Goal: Transaction & Acquisition: Download file/media

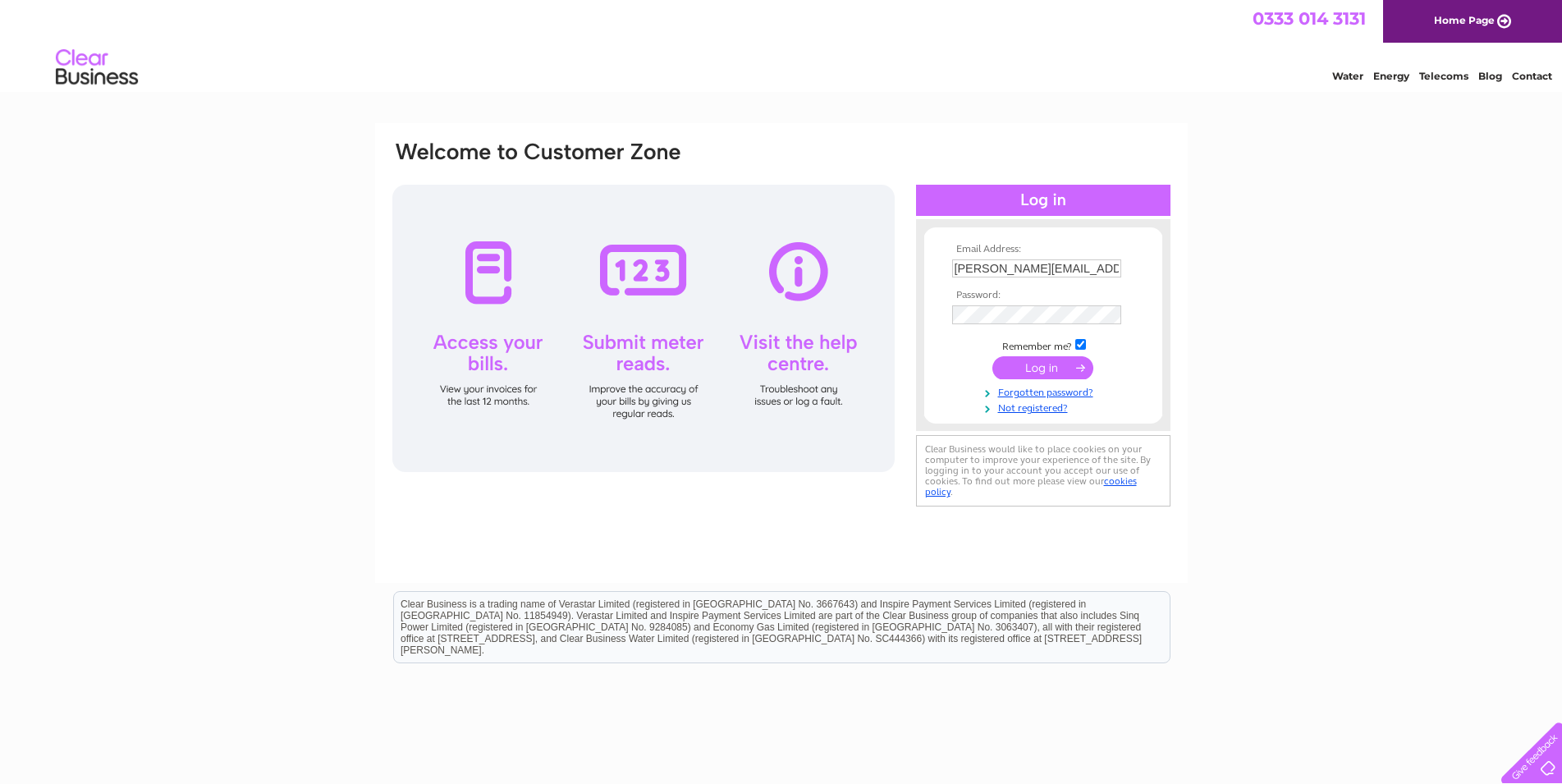
click at [1044, 362] on input "submit" at bounding box center [1043, 368] width 101 height 23
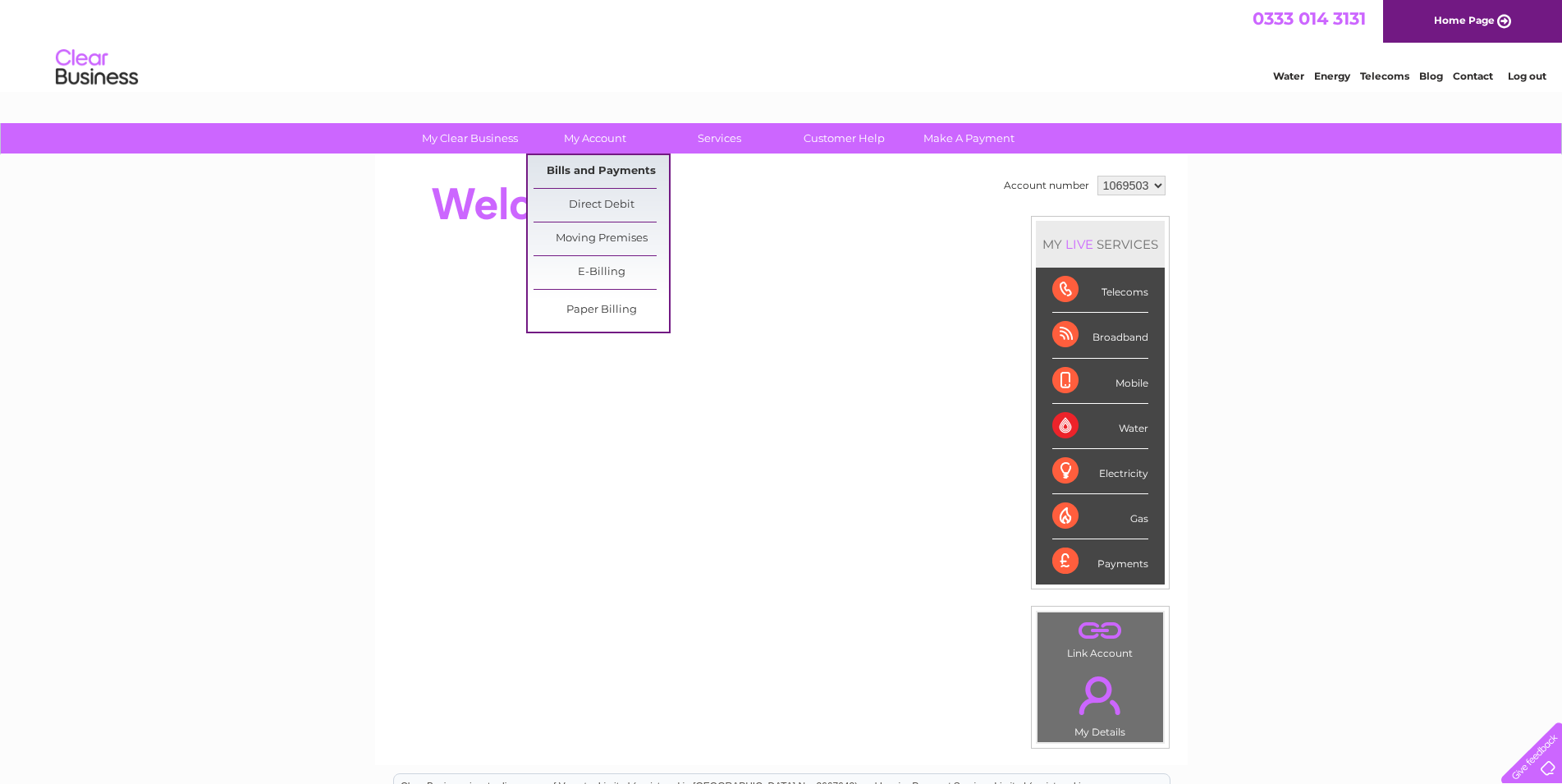
click at [596, 166] on link "Bills and Payments" at bounding box center [601, 171] width 135 height 33
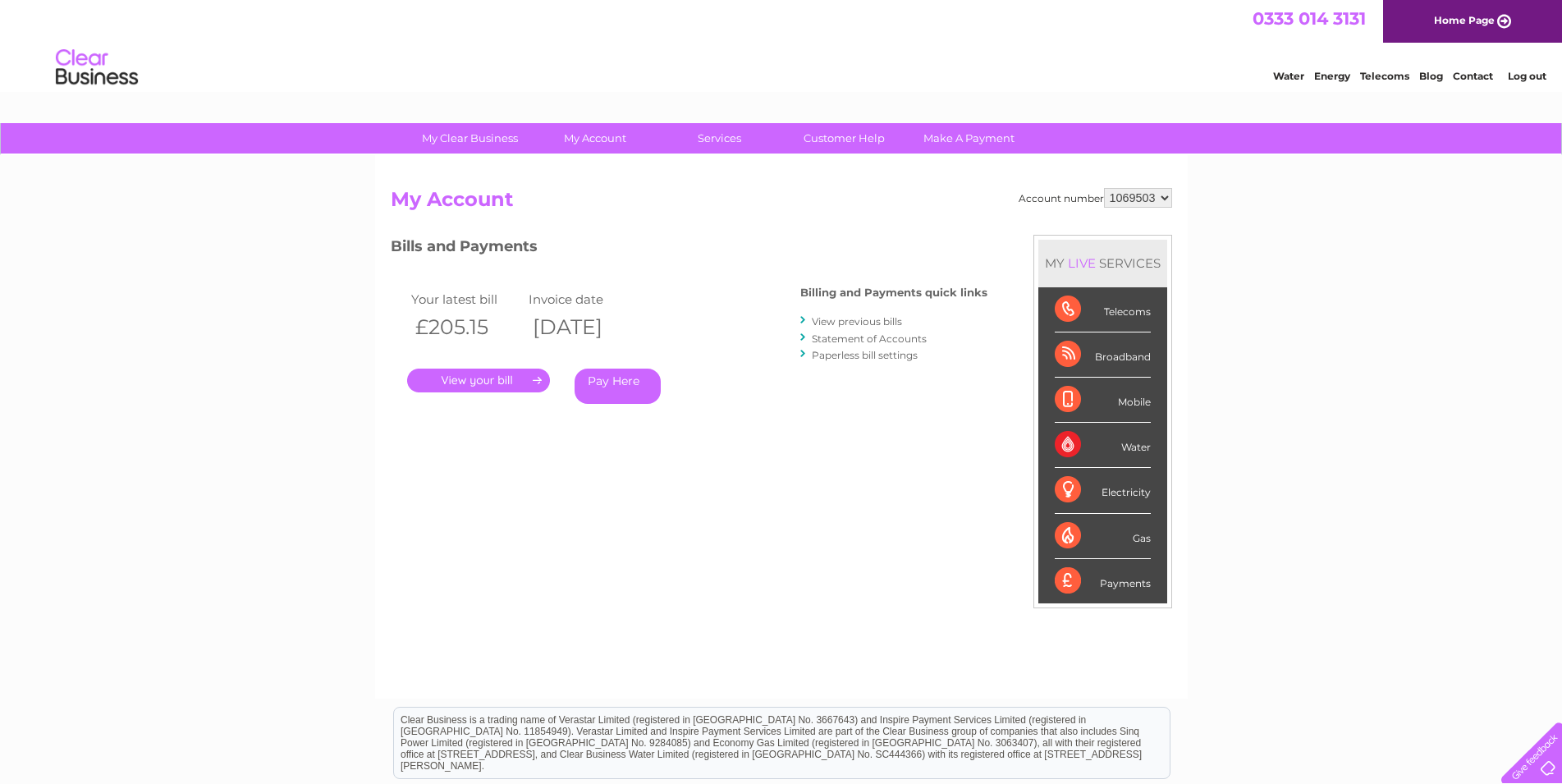
click at [517, 376] on link "." at bounding box center [479, 380] width 143 height 24
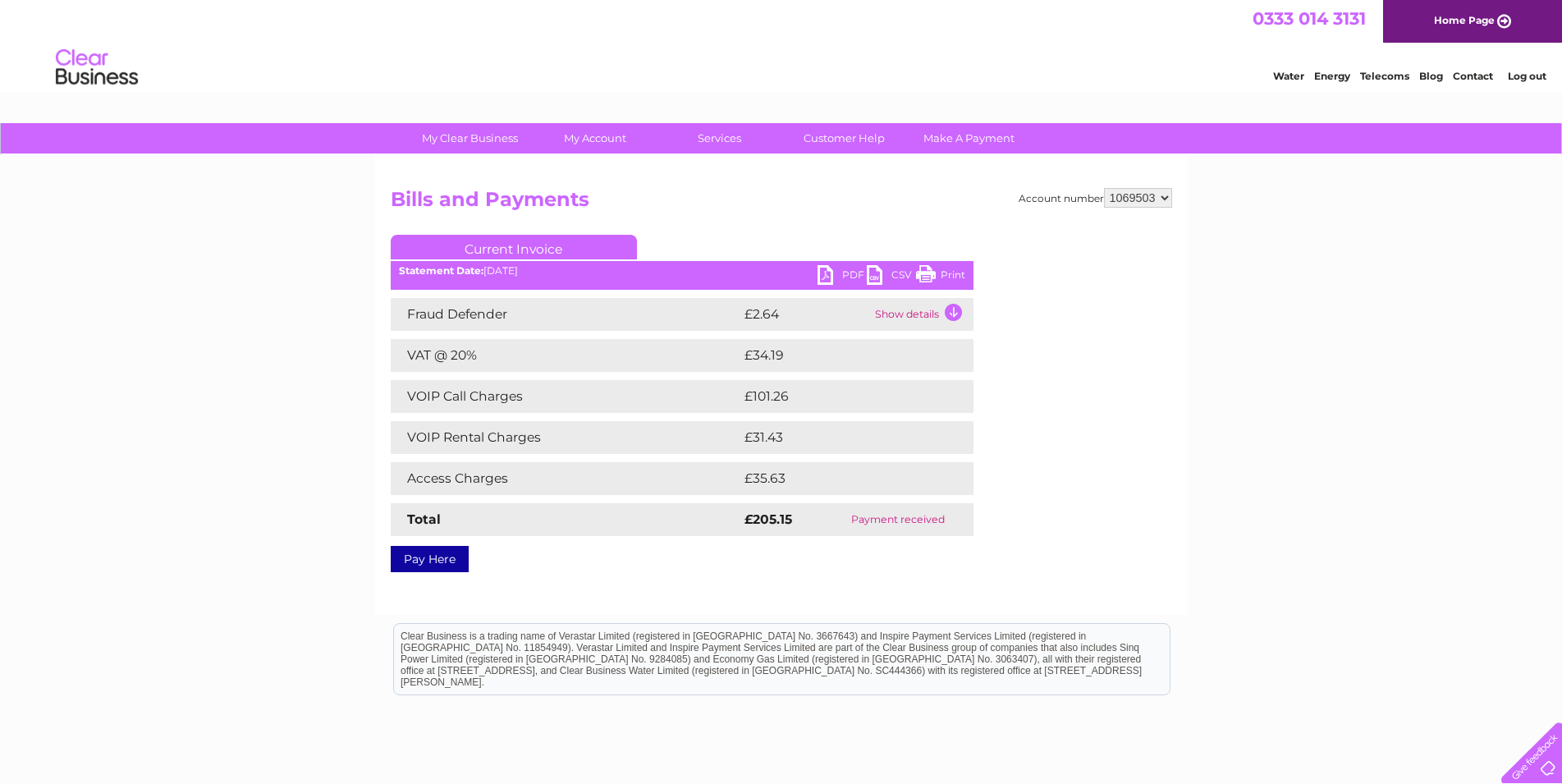
click at [832, 276] on link "PDF" at bounding box center [841, 277] width 49 height 24
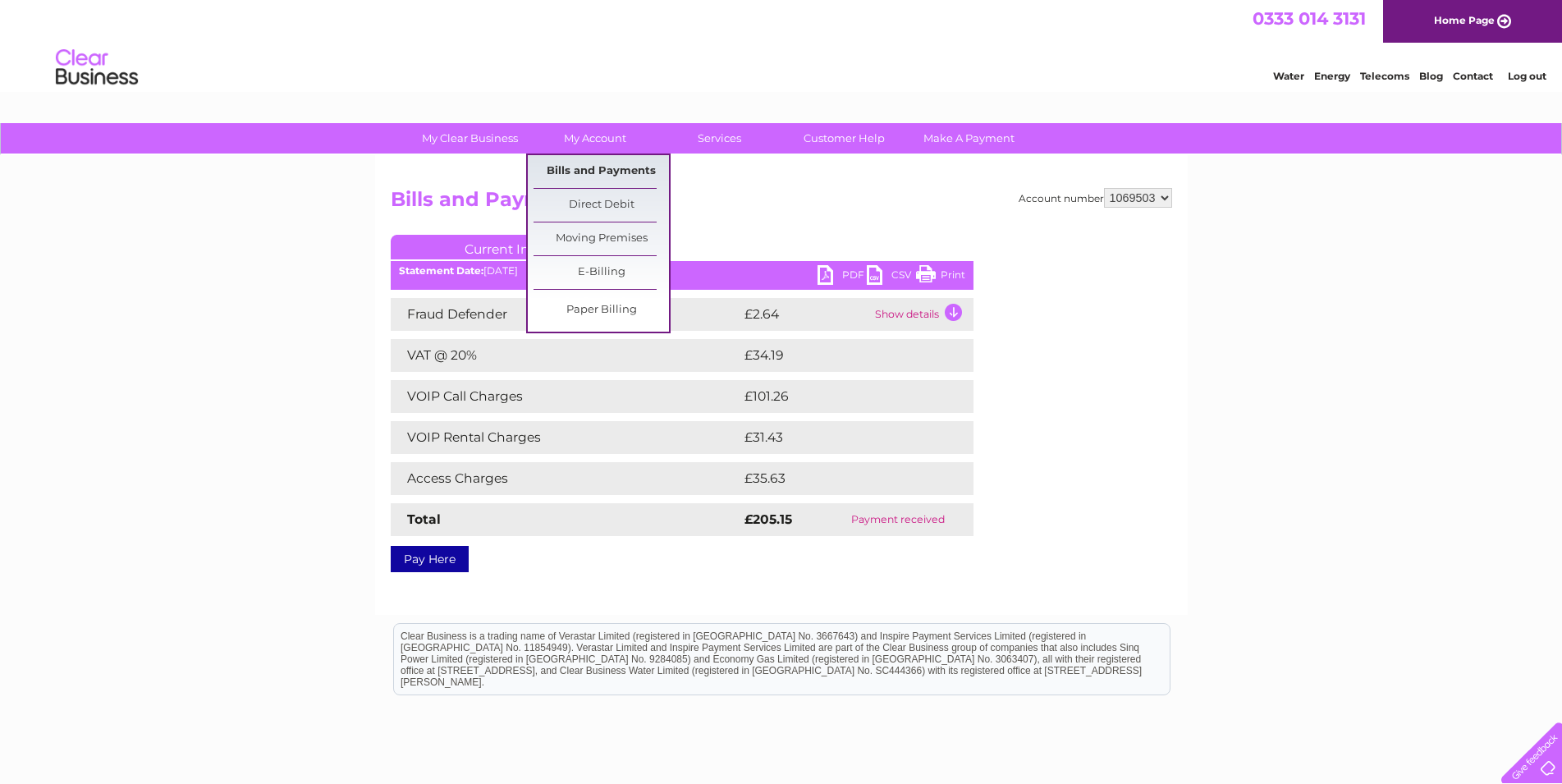
click at [575, 166] on link "Bills and Payments" at bounding box center [601, 171] width 135 height 33
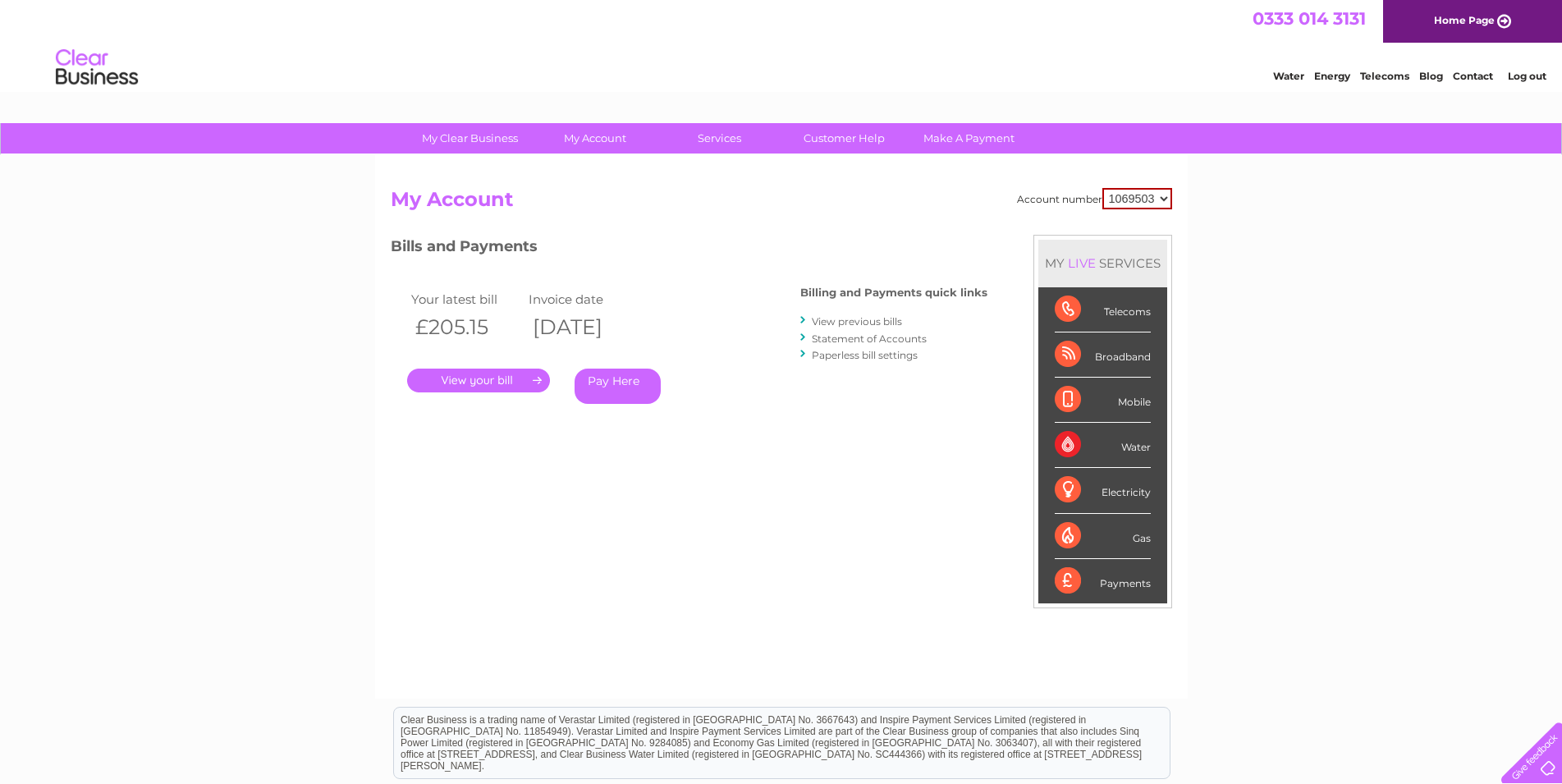
click at [847, 320] on link "View previous bills" at bounding box center [857, 321] width 90 height 13
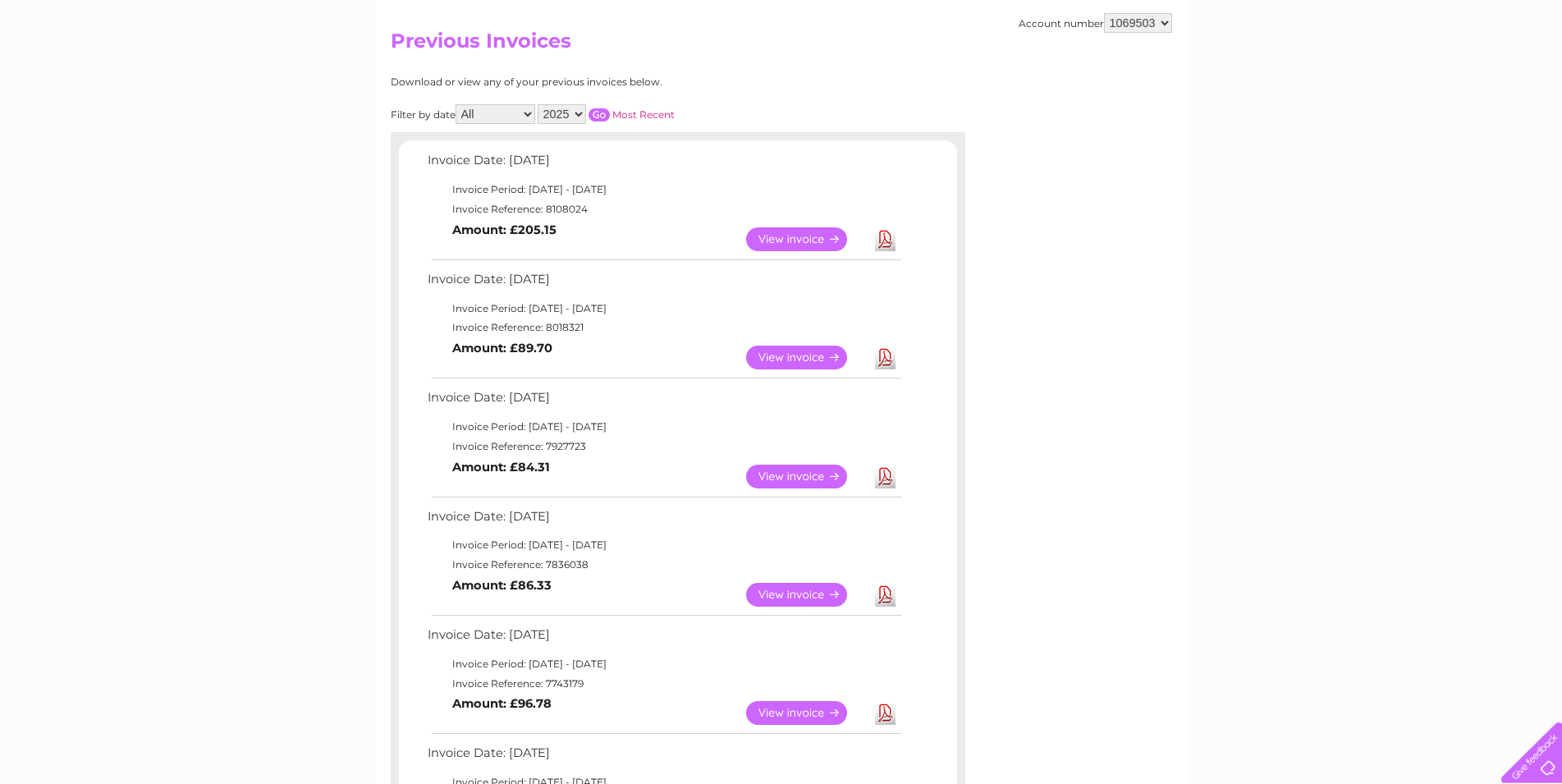
scroll to position [167, 0]
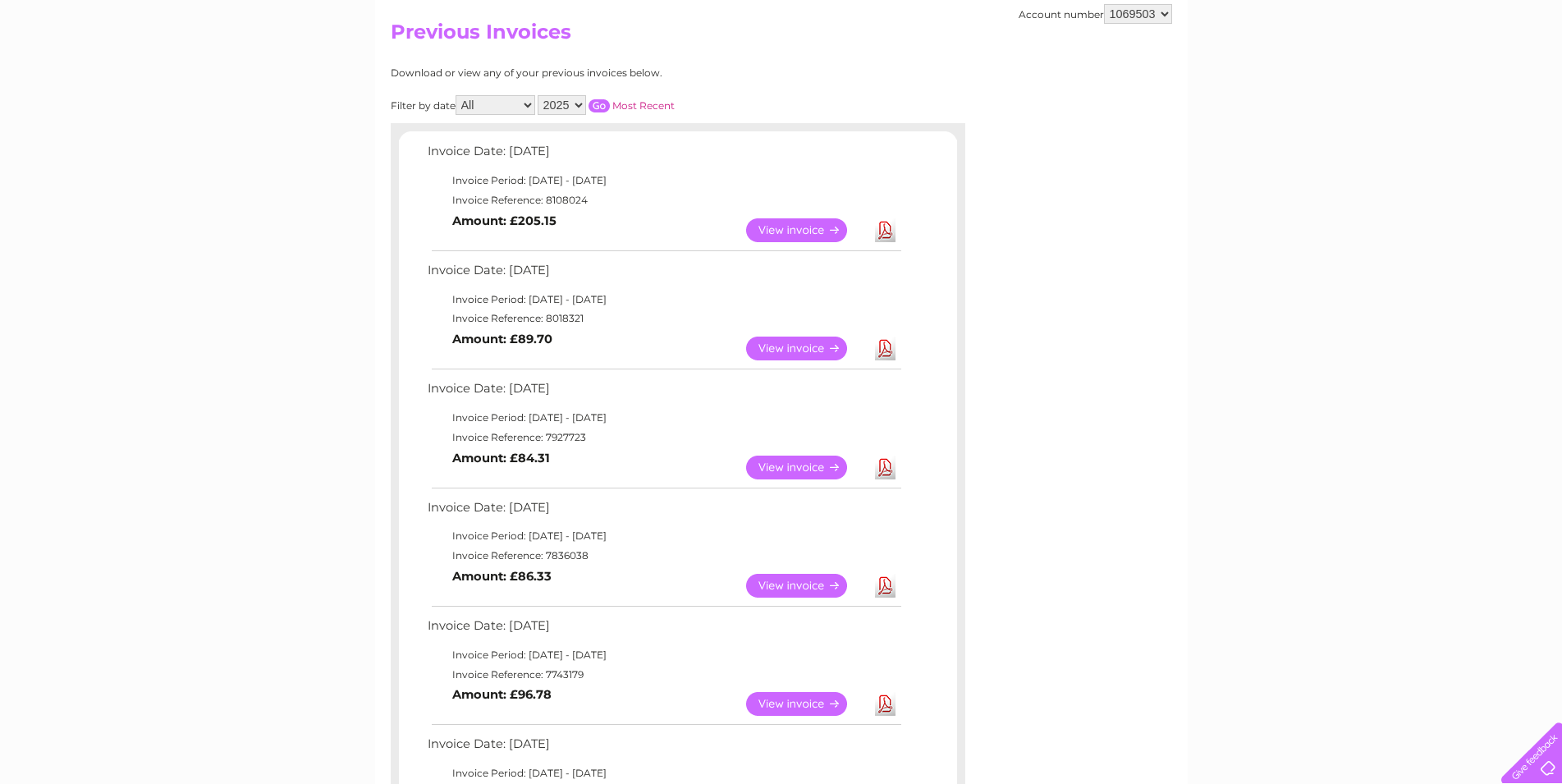
click at [889, 347] on link "Download" at bounding box center [885, 348] width 21 height 24
click at [884, 471] on link "Download" at bounding box center [885, 467] width 21 height 24
click at [886, 465] on link "Download" at bounding box center [885, 467] width 21 height 24
click at [882, 584] on link "Download" at bounding box center [885, 585] width 21 height 24
